Goal: Task Accomplishment & Management: Complete application form

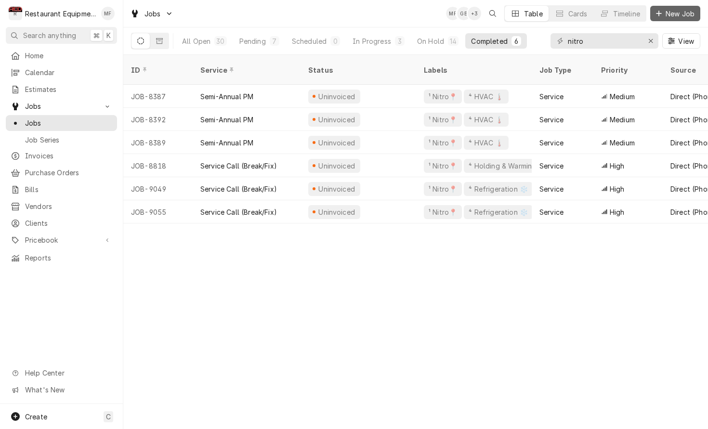
click at [686, 17] on span "New Job" at bounding box center [680, 14] width 33 height 10
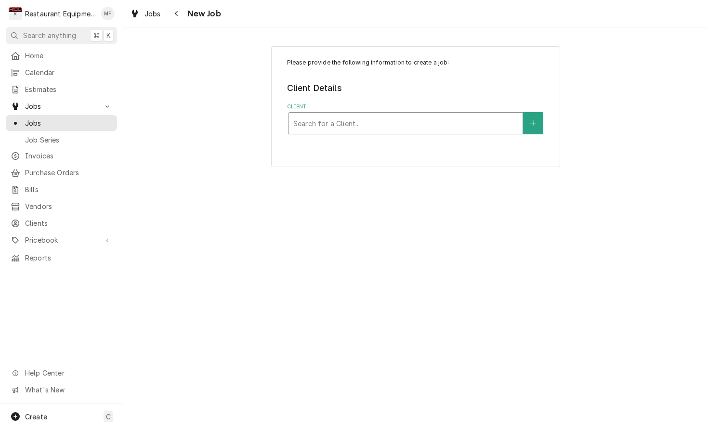
click at [497, 121] on div "Client" at bounding box center [405, 123] width 225 height 17
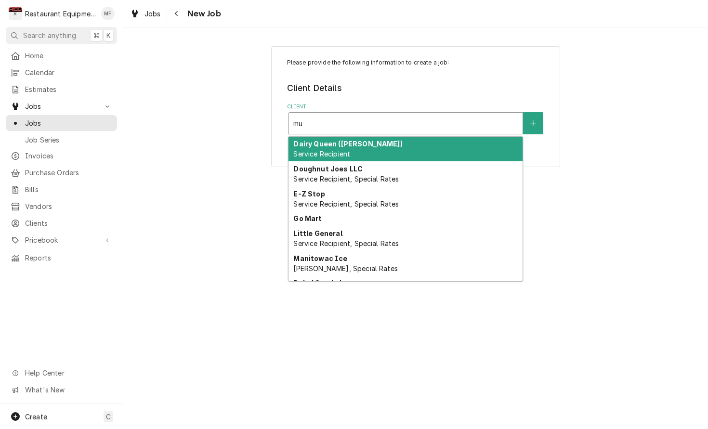
type input "m"
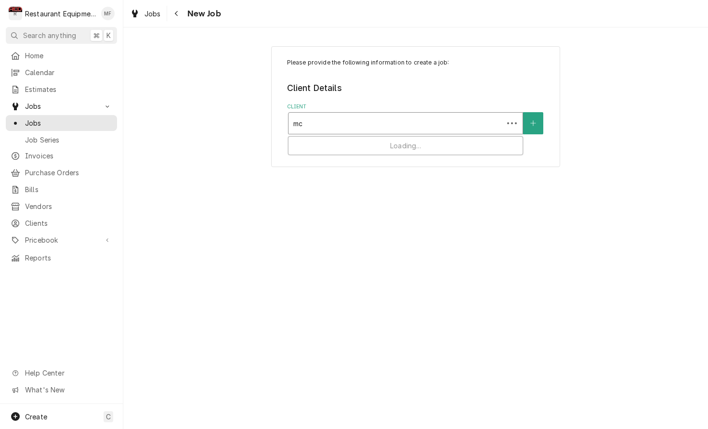
type input "m"
type input "hurricane mc"
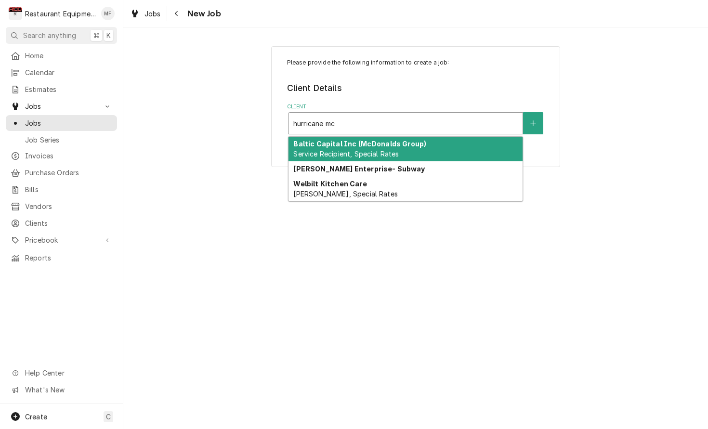
click at [487, 150] on div "Baltic Capital Inc (McDonalds Group) Service Recipient, Special Rates" at bounding box center [406, 149] width 234 height 25
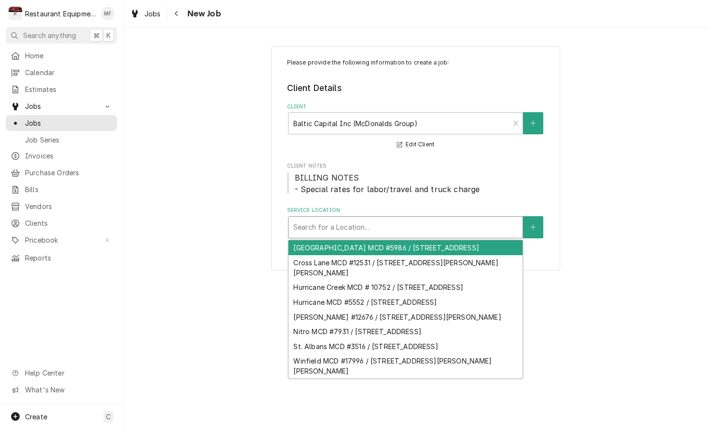
click at [460, 222] on div "Service Location" at bounding box center [405, 227] width 225 height 17
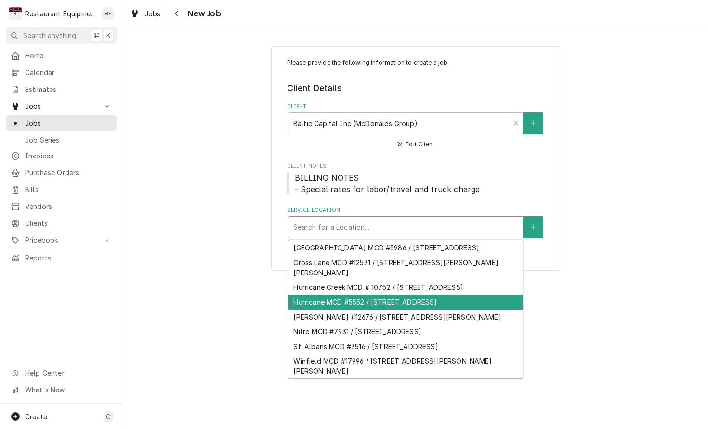
click at [478, 310] on div "Hurricane MCD #5552 / 4175 St Route 34, Hurricane, WV 25526" at bounding box center [406, 302] width 234 height 15
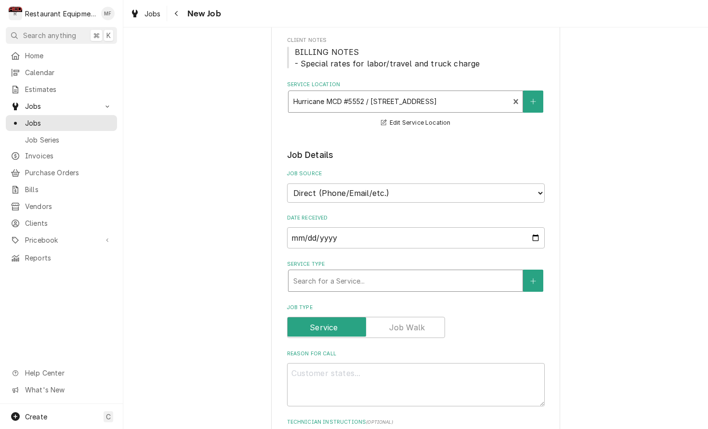
scroll to position [131, 0]
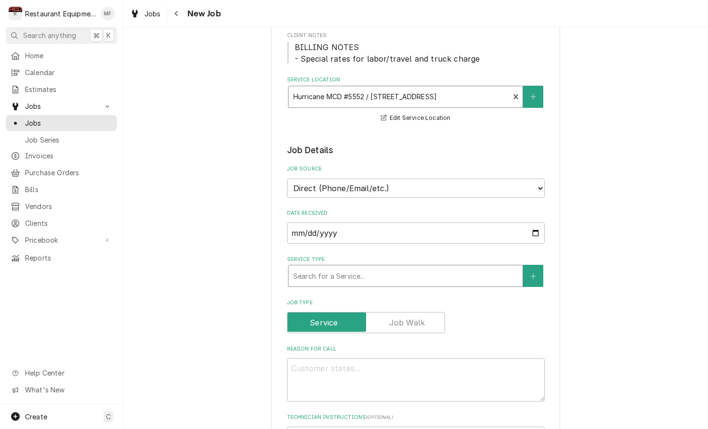
click at [466, 267] on div "Service Type" at bounding box center [405, 275] width 225 height 17
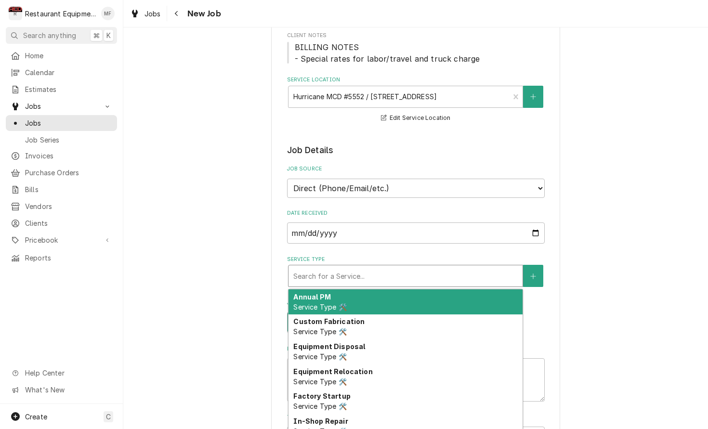
type textarea "x"
type input "b"
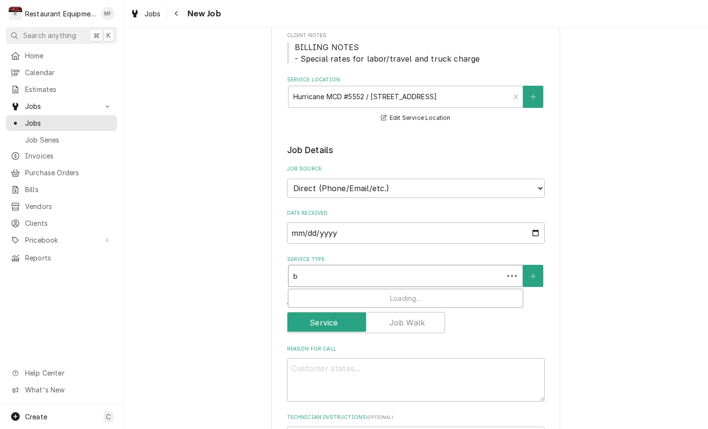
type textarea "x"
type input "br"
type textarea "x"
type input "bre"
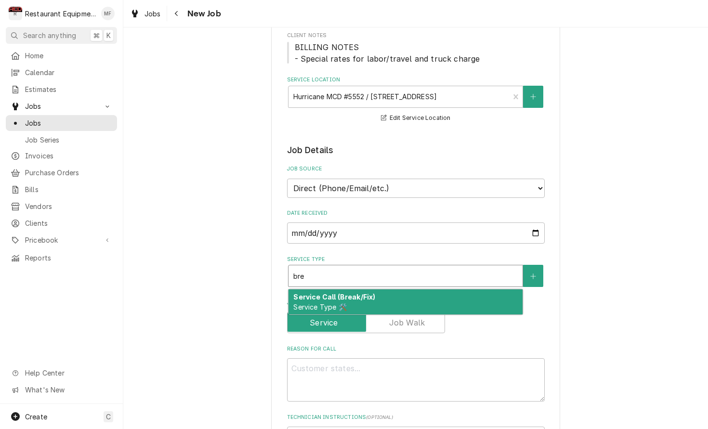
click at [473, 290] on div "Service Call (Break/Fix) Service Type 🛠️" at bounding box center [406, 302] width 234 height 25
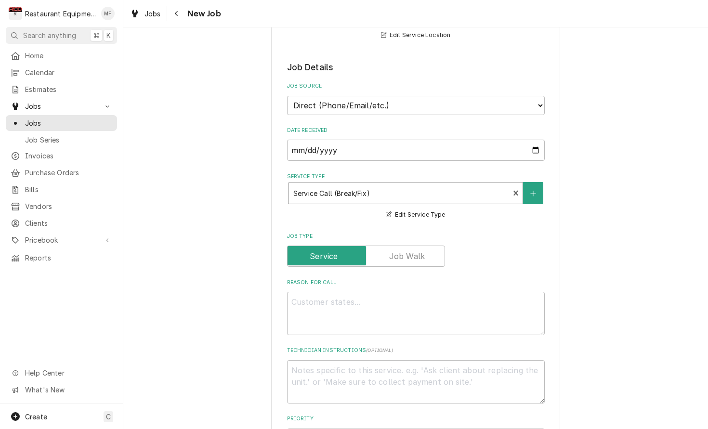
scroll to position [219, 0]
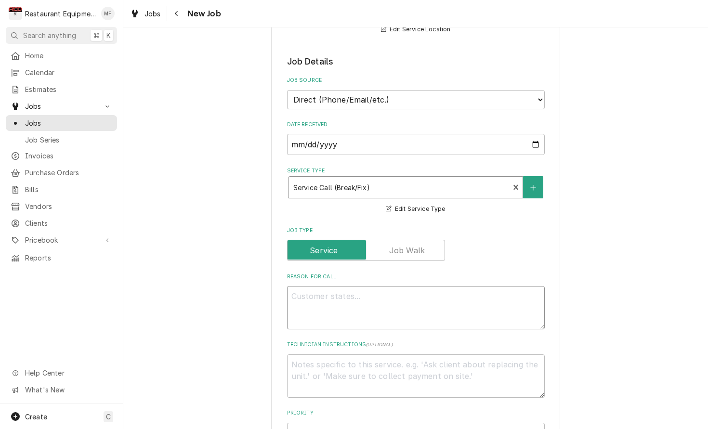
click at [475, 287] on textarea "Reason For Call" at bounding box center [416, 307] width 258 height 43
click at [525, 288] on textarea "Reason For Call" at bounding box center [416, 307] width 258 height 43
type textarea "x"
type textarea "L"
type textarea "x"
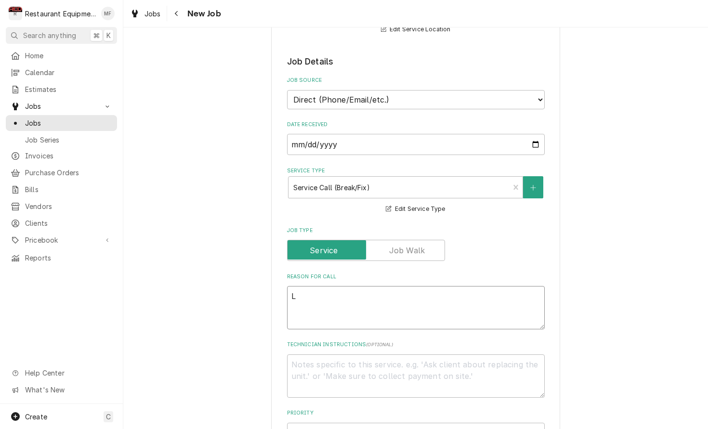
type textarea "LH"
type textarea "x"
type textarea "LH."
type textarea "x"
type textarea "LH. s"
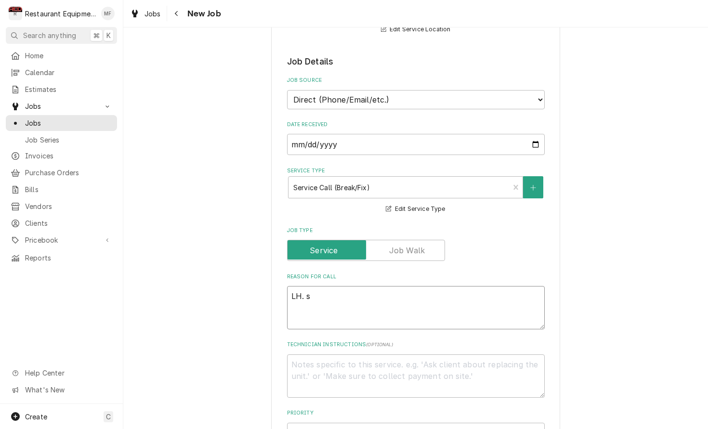
type textarea "x"
type textarea "LH. sh"
type textarea "x"
type textarea "LH. sha"
type textarea "x"
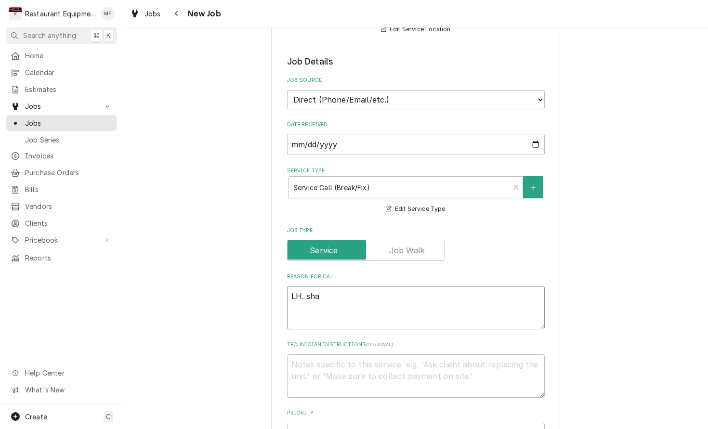
type textarea "LH. shaf"
type textarea "x"
type textarea "LH. shaft"
type textarea "x"
type textarea "LH shaft"
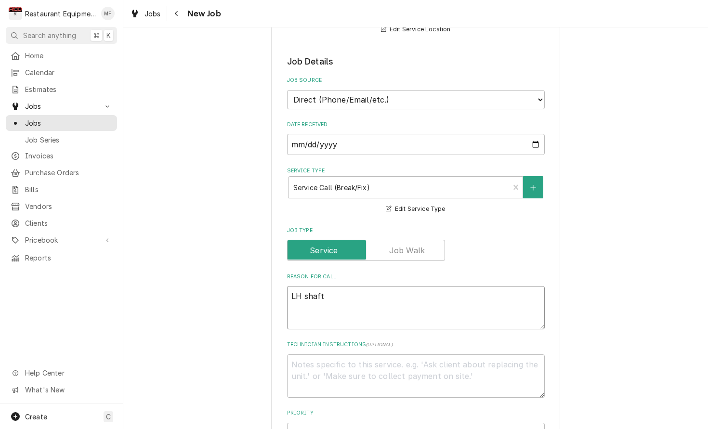
type textarea "x"
type textarea "LH shaft"
type textarea "x"
type textarea "LH shaft f"
type textarea "x"
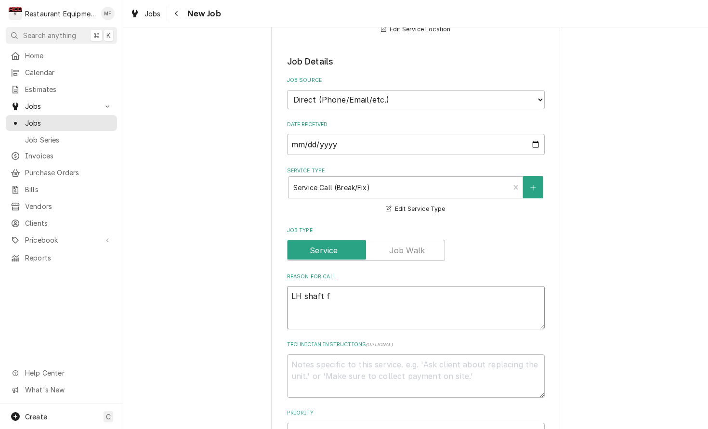
type textarea "LH shaft fa"
type textarea "x"
type textarea "LH shaft fai"
type textarea "x"
type textarea "LH shaft fail"
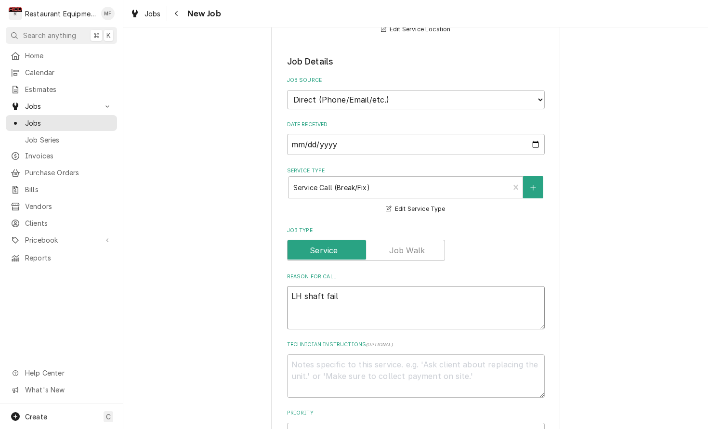
type textarea "x"
type textarea "LH shaft faile"
type textarea "x"
type textarea "LH shaft failed"
type textarea "x"
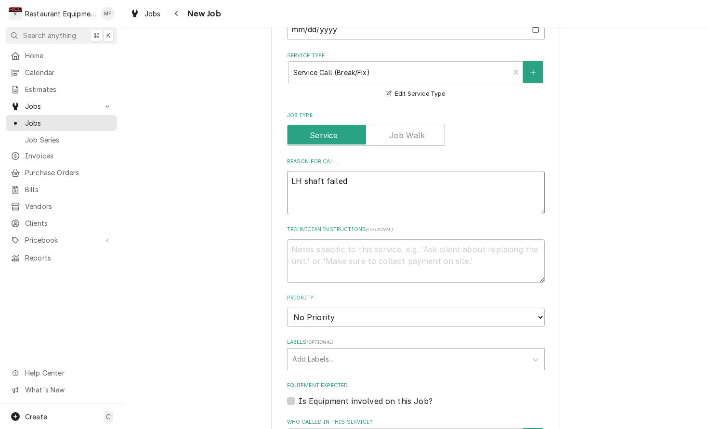
scroll to position [337, 0]
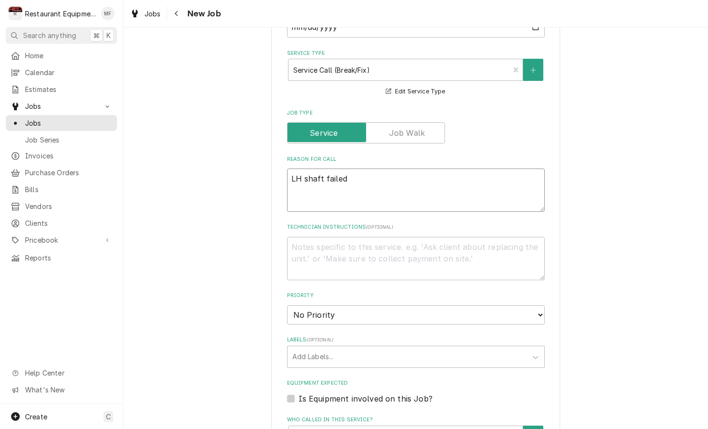
type textarea "LH shaft failed"
click at [450, 246] on textarea "Technician Instructions ( optional )" at bounding box center [416, 258] width 258 height 43
paste textarea "TECH, PLEASE TAKE BLENDER SHAFT 020008742 WITH YOU. LH SHAFT IS RATTLING BADLY."
type textarea "x"
type textarea "TECH, PLEASE TAKE BLENDER SHAFT 020008742 WITH YOU. LH SHAFT IS RATTLING BADLY."
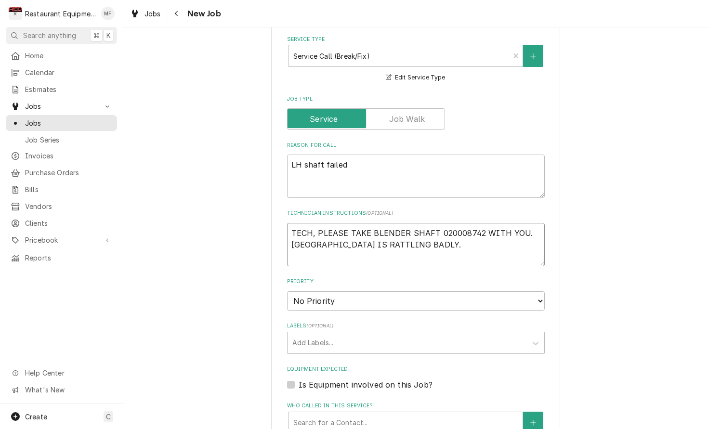
type textarea "x"
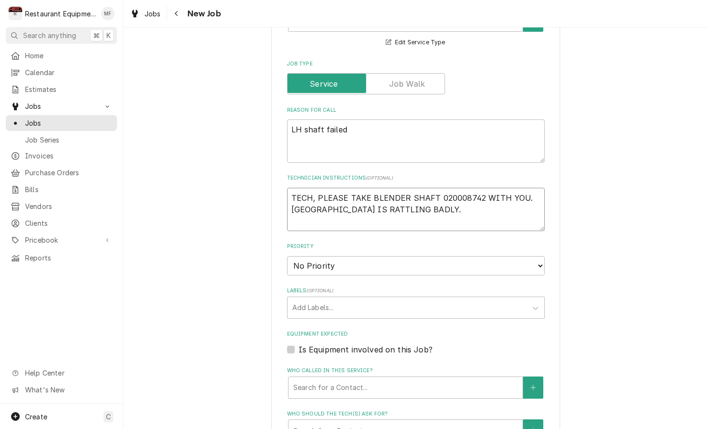
scroll to position [388, 0]
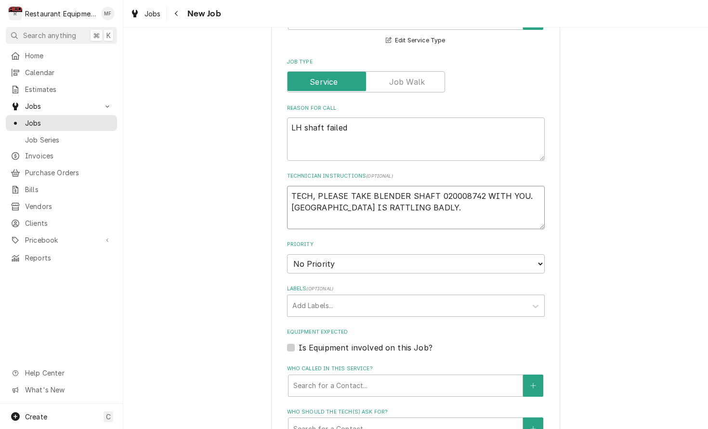
type textarea "TECH, PLEASE TAKE BLENDER SHAFT 020008742 WITH YOU. LH SHAFT IS RATTLING BADLY."
select select "2"
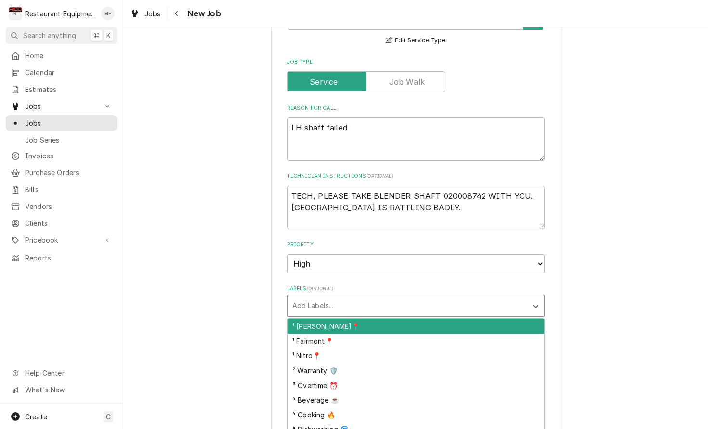
scroll to position [392, 0]
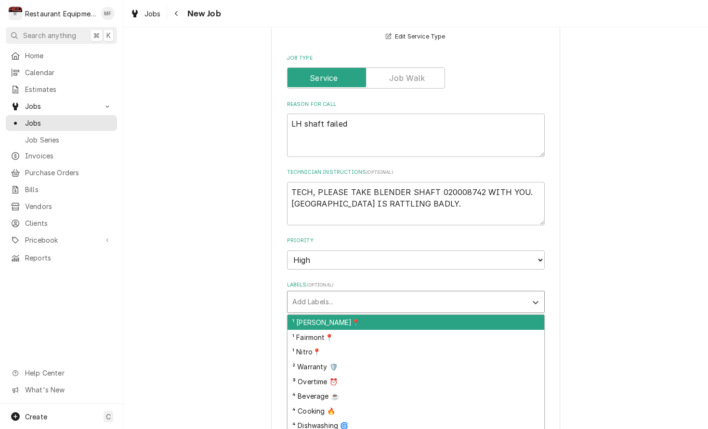
click at [500, 293] on div "Labels" at bounding box center [408, 301] width 230 height 17
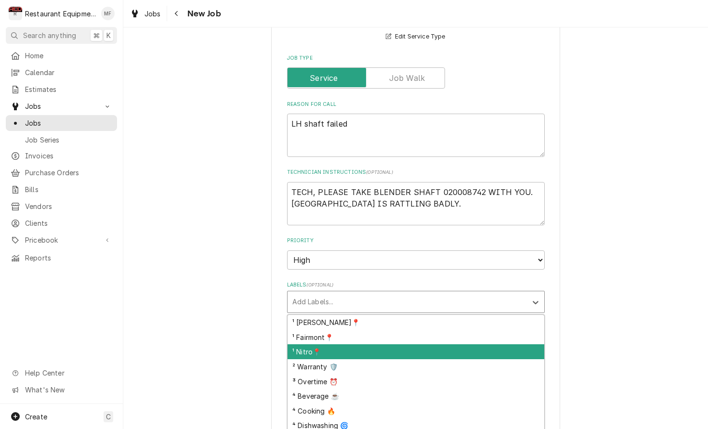
click at [520, 345] on div "¹ Nitro📍" at bounding box center [416, 352] width 257 height 15
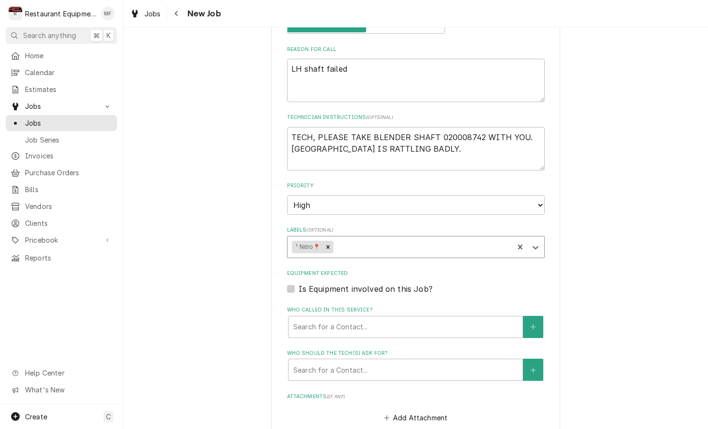
scroll to position [462, 0]
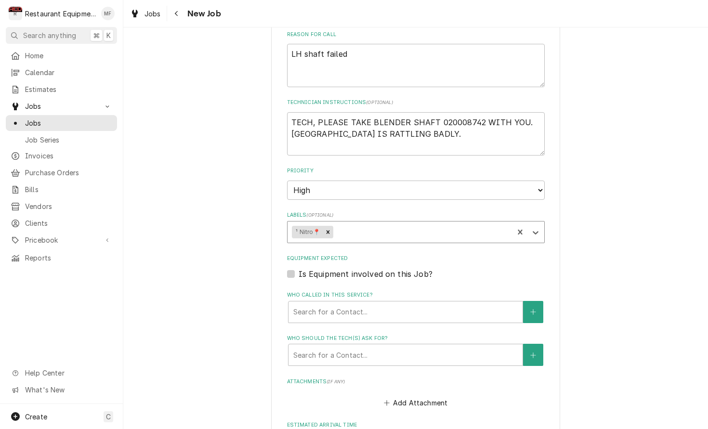
click at [463, 224] on div "Labels" at bounding box center [422, 232] width 174 height 17
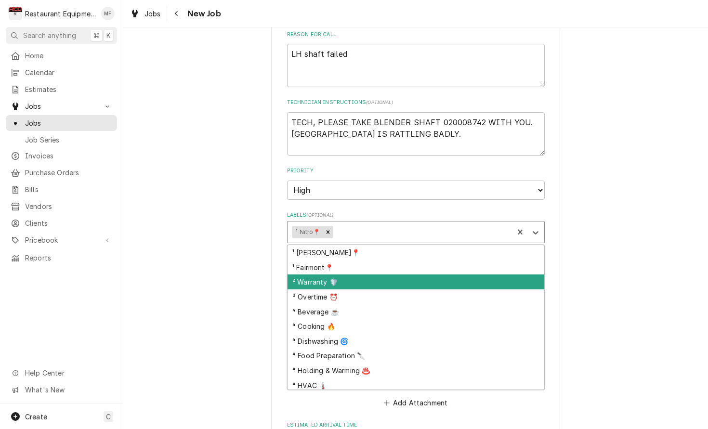
click at [483, 275] on div "² Warranty 🛡️" at bounding box center [416, 282] width 257 height 15
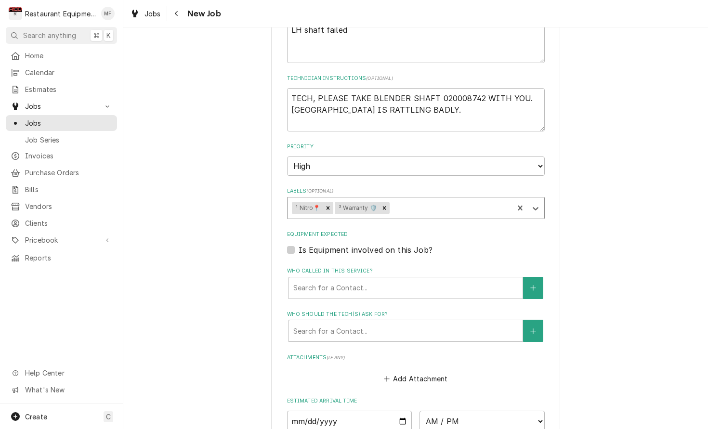
scroll to position [501, 0]
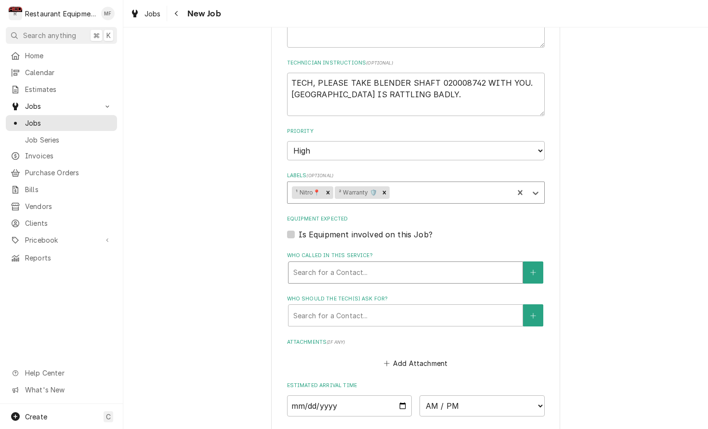
click at [487, 264] on div "Who called in this service?" at bounding box center [405, 272] width 225 height 17
click at [568, 228] on div "Please provide the following information to create a job: Client Details Client…" at bounding box center [415, 62] width 585 height 1053
click at [408, 88] on textarea "TECH, PLEASE TAKE BLENDER SHAFT 020008742 WITH YOU. LH SHAFT IS RATTLING BADLY." at bounding box center [416, 94] width 258 height 43
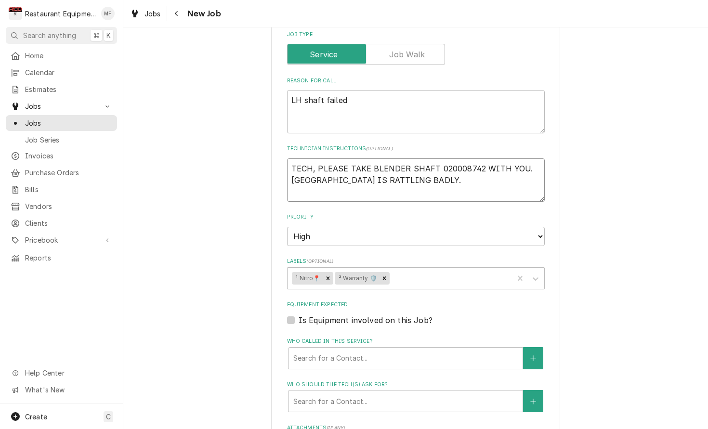
scroll to position [414, 0]
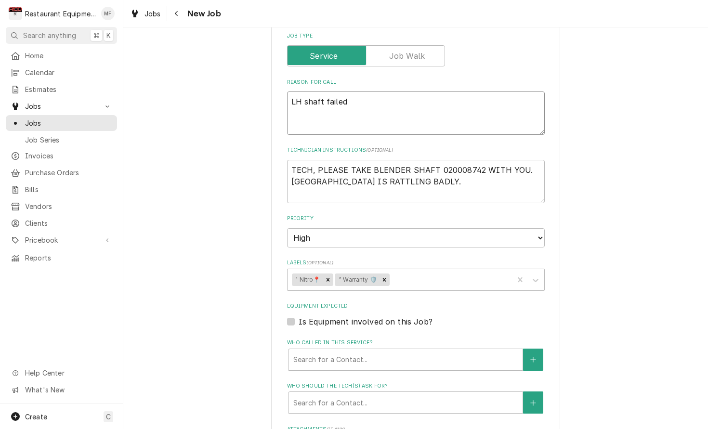
click at [411, 92] on textarea "LH shaft failed" at bounding box center [416, 113] width 258 height 43
click at [412, 92] on textarea "LH shaft failed" at bounding box center [416, 113] width 258 height 43
type textarea "x"
type textarea "LH shaft failed"
click at [328, 102] on textarea "LH shaft failed" at bounding box center [416, 113] width 258 height 43
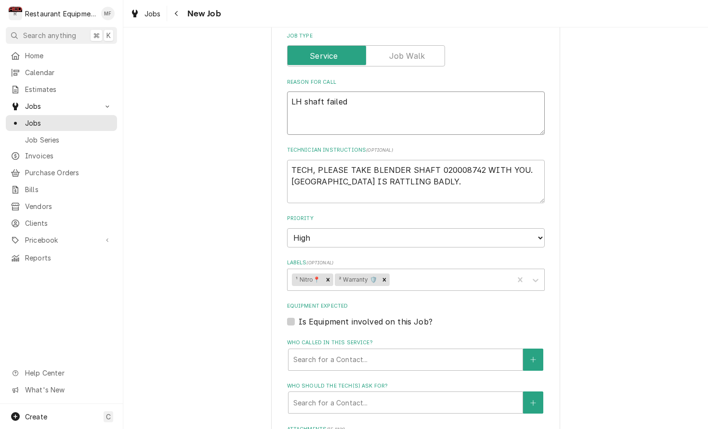
paste textarea "Brand/Asset Group/Model: Multiplex MAM0004R-P Serial Number 650202773"
type textarea "x"
type textarea "LH shaft failedBrand/Asset Group/Model: Multiplex MAM0004R-P Serial Number 6502…"
click at [344, 92] on textarea "LH shaft failedBrand/Asset Group/Model: Multiplex MAM0004R-P Serial Number 6502…" at bounding box center [416, 113] width 258 height 43
type textarea "x"
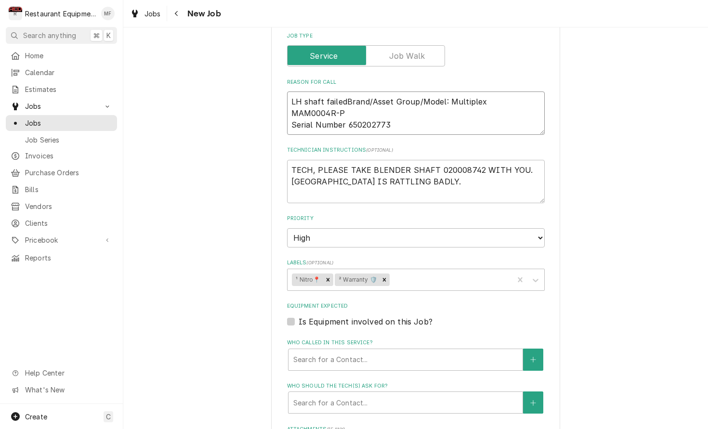
type textarea "LH shaft failed Brand/Asset Group/Model: Multiplex MAM0004R-P Serial Number 650…"
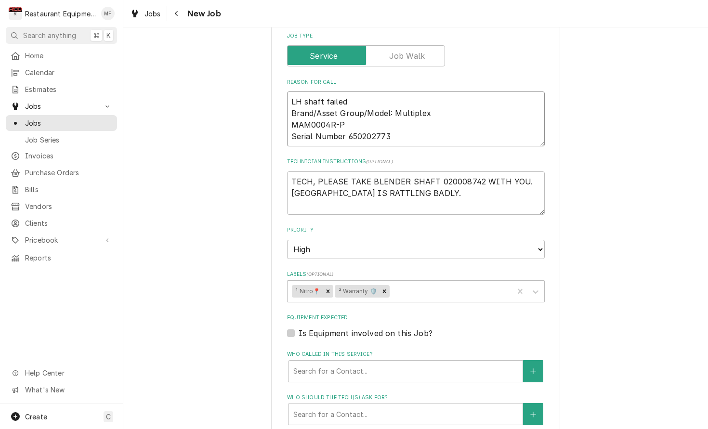
click at [437, 120] on textarea "LH shaft failed Brand/Asset Group/Model: Multiplex MAM0004R-P Serial Number 650…" at bounding box center [416, 119] width 258 height 55
type textarea "x"
type textarea "LH shaft failed Brand/Asset Group/Model: Multiplex MAM0004R-P Serial Number 650…"
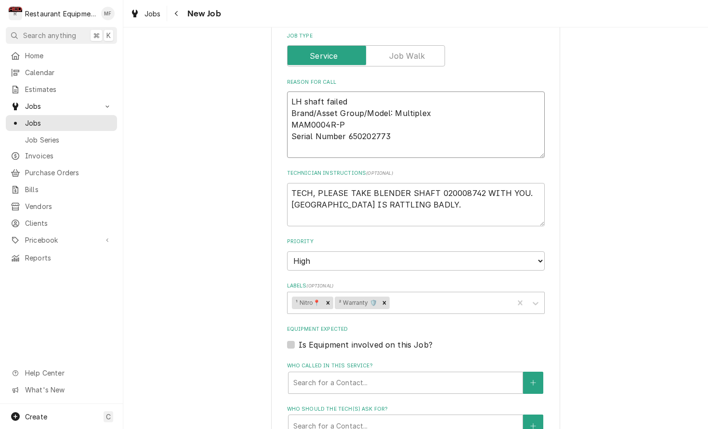
type textarea "x"
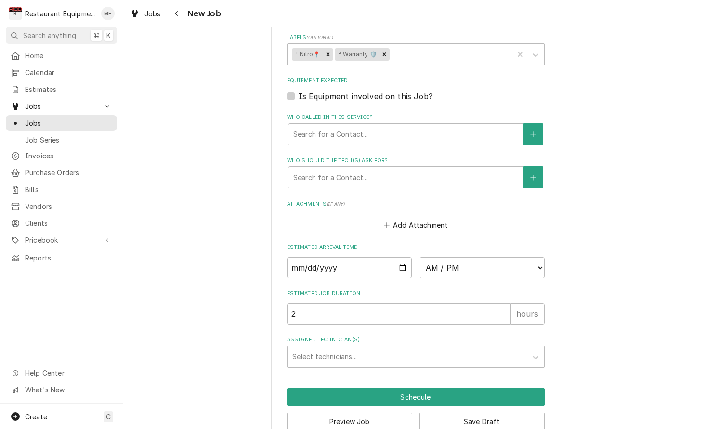
scroll to position [0, 0]
type textarea "LH shaft failed Brand/Asset Group/Model: Multiplex MAM0004R-P Serial Number 650…"
click at [437, 124] on div "Search for a Contact..." at bounding box center [406, 134] width 234 height 21
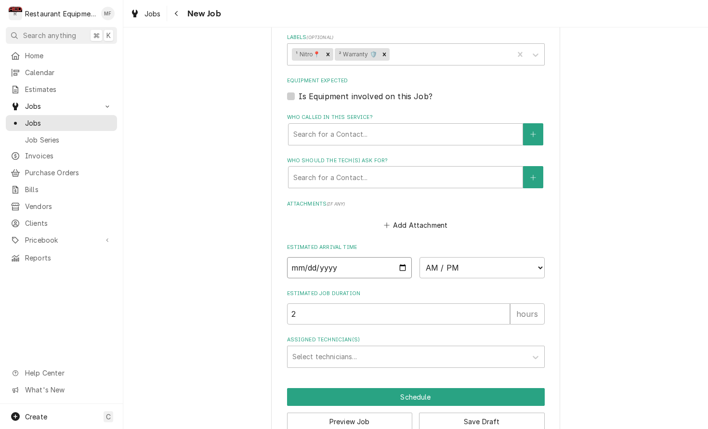
click at [366, 257] on input "Date" at bounding box center [349, 267] width 125 height 21
type input "2025-10-02"
type textarea "x"
select select "14:30:00"
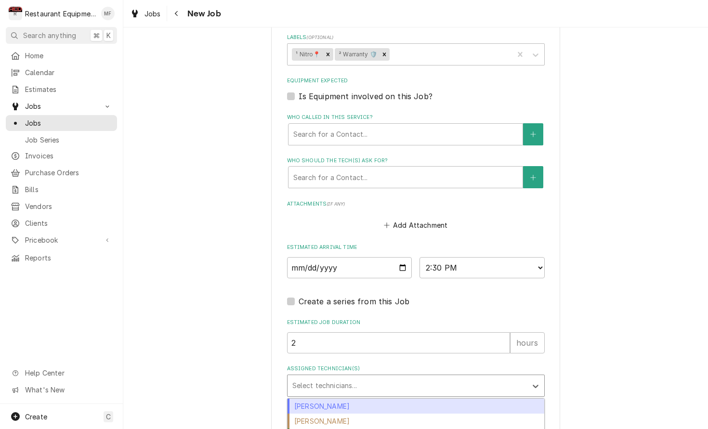
click at [474, 377] on div "Assigned Technician(s)" at bounding box center [408, 385] width 230 height 17
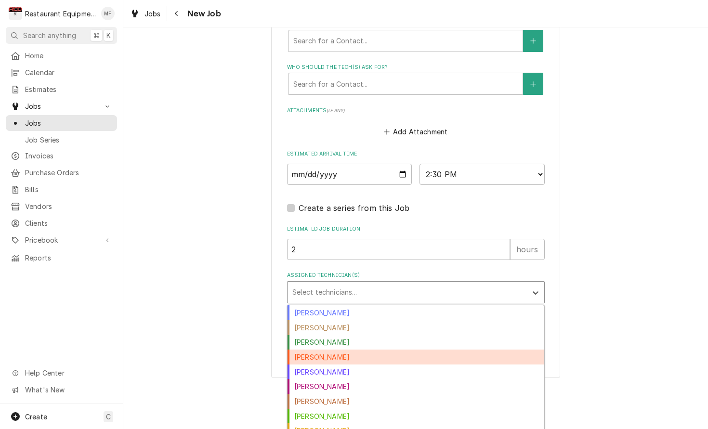
scroll to position [756, 0]
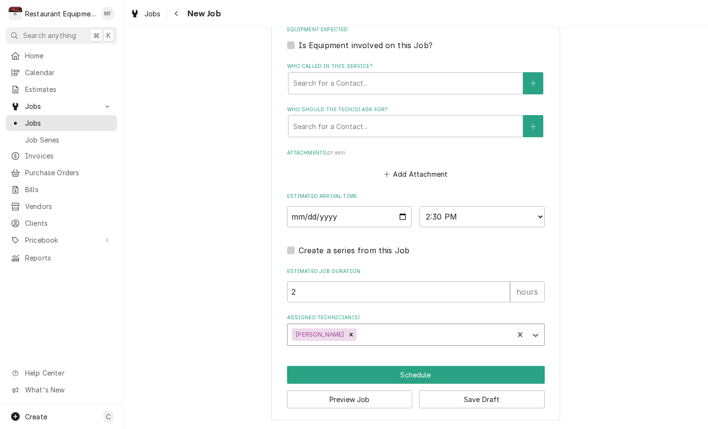
scroll to position [692, 0]
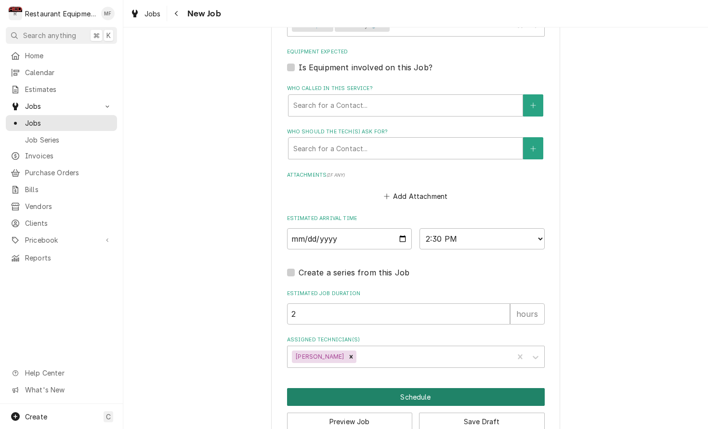
click at [422, 388] on button "Schedule" at bounding box center [416, 397] width 258 height 18
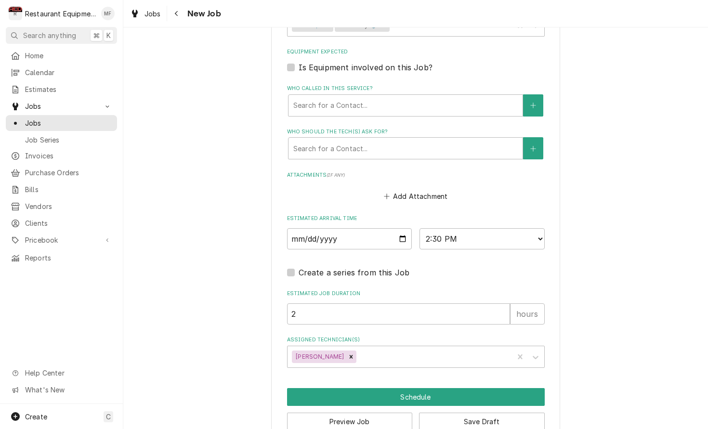
scroll to position [683, 0]
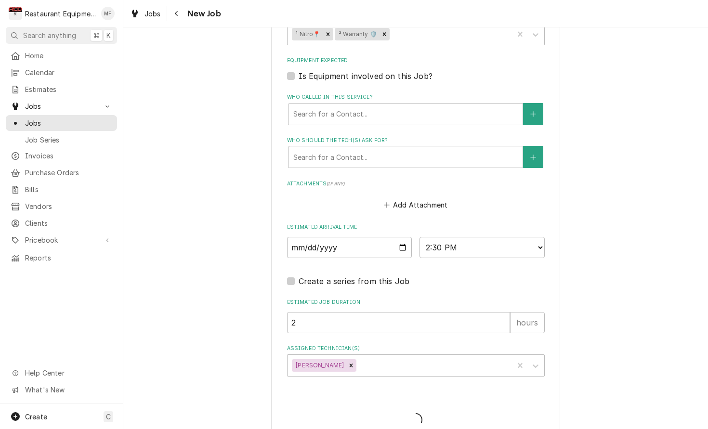
type textarea "x"
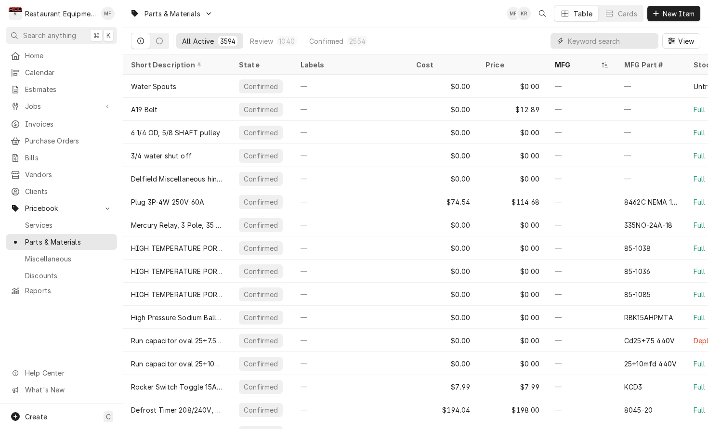
click at [574, 40] on input "Dynamic Content Wrapper" at bounding box center [611, 40] width 86 height 15
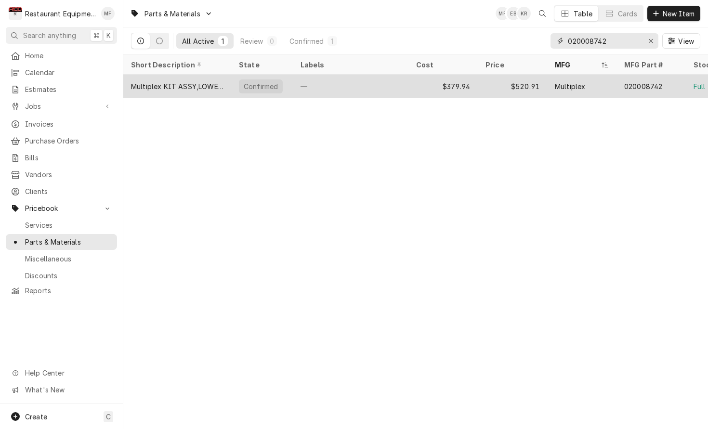
type input "020008742"
click at [602, 81] on div "Multiplex" at bounding box center [581, 86] width 69 height 23
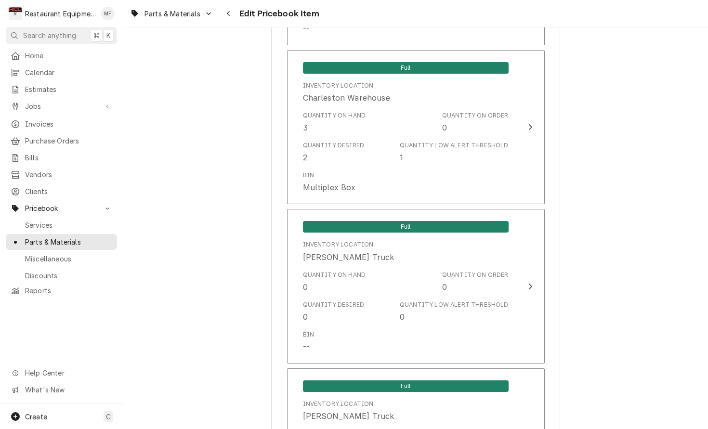
scroll to position [2089, 0]
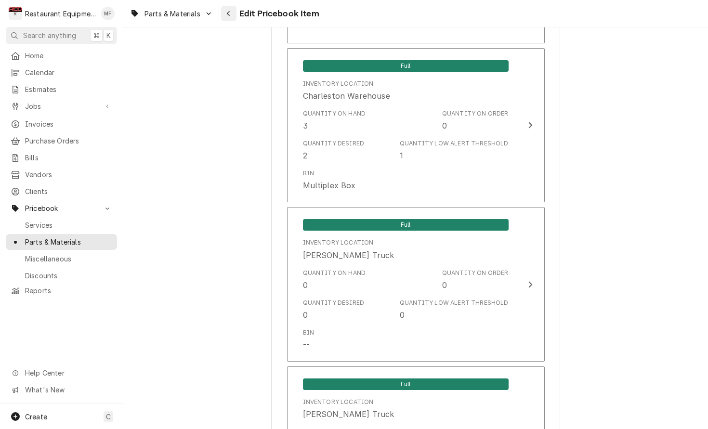
click at [233, 15] on div "Navigate back" at bounding box center [229, 14] width 10 height 10
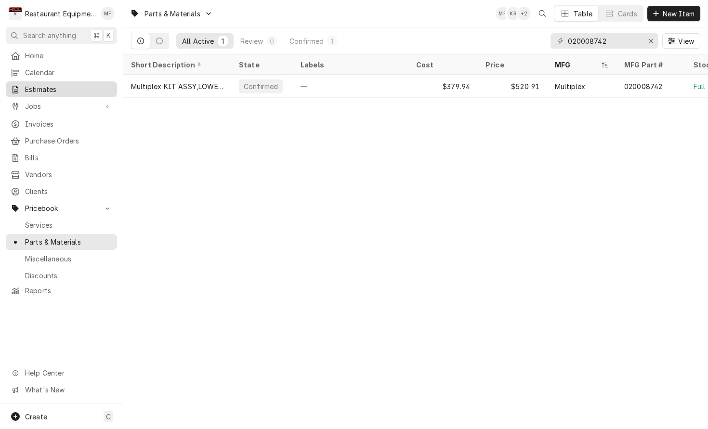
click at [67, 85] on span "Estimates" at bounding box center [68, 89] width 87 height 10
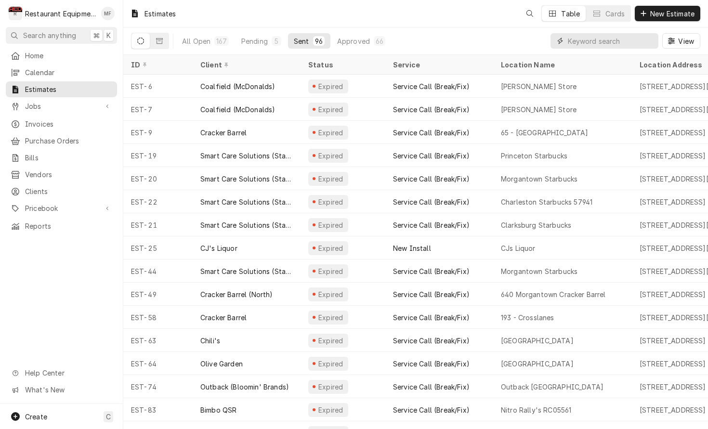
click at [604, 45] on input "Dynamic Content Wrapper" at bounding box center [611, 40] width 86 height 15
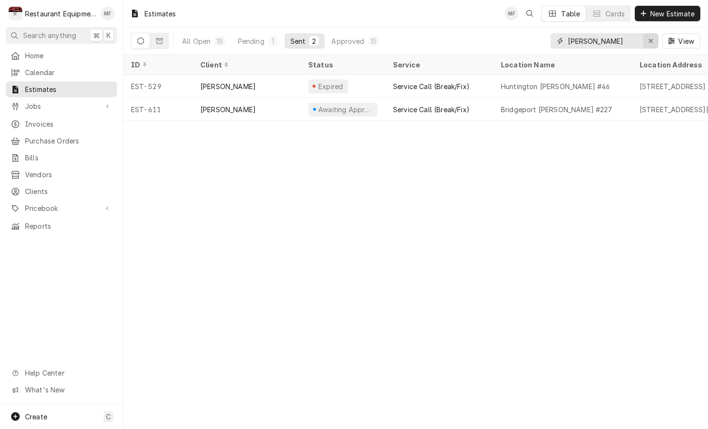
type input "[PERSON_NAME]"
click at [647, 42] on div "Erase input" at bounding box center [651, 41] width 10 height 10
